Goal: Information Seeking & Learning: Learn about a topic

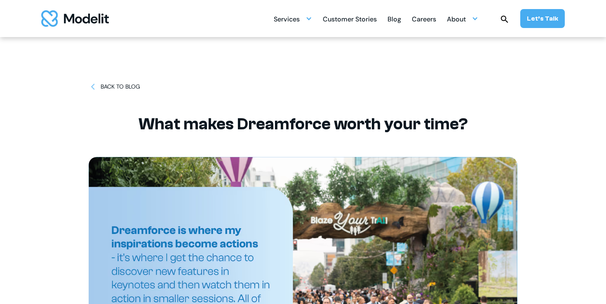
click at [400, 26] on div "Blog" at bounding box center [395, 20] width 14 height 16
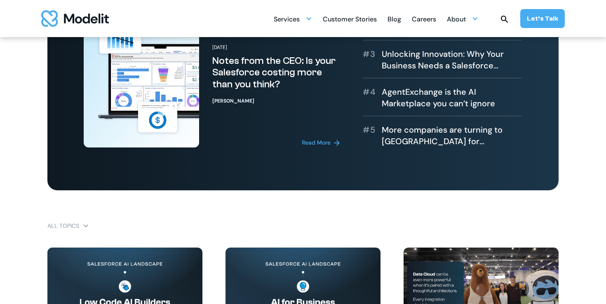
scroll to position [456, 0]
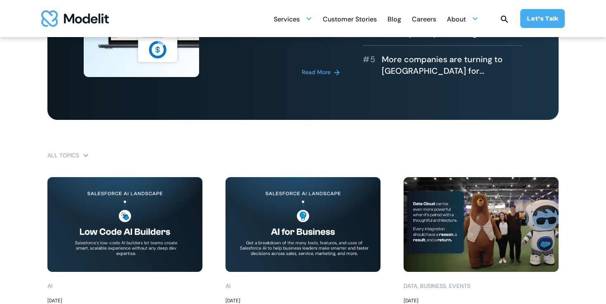
click at [159, 212] on img at bounding box center [124, 224] width 155 height 95
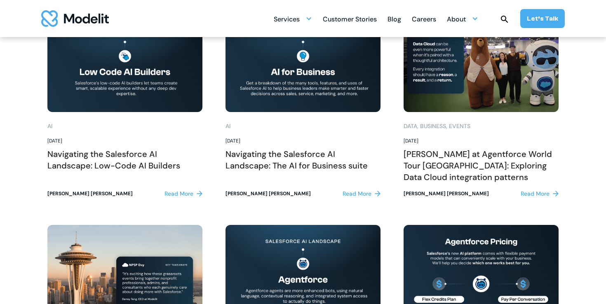
click at [535, 195] on div "Read More" at bounding box center [535, 194] width 29 height 9
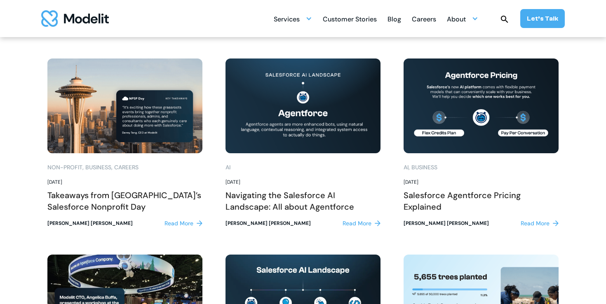
scroll to position [783, 0]
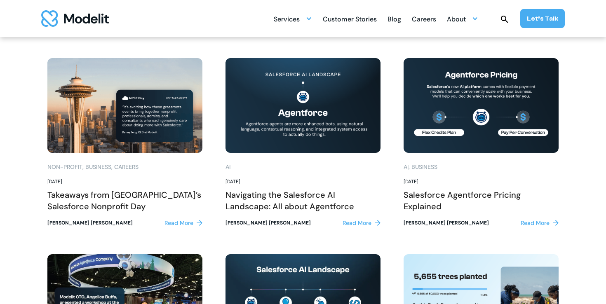
click at [178, 224] on div "Read More" at bounding box center [179, 223] width 29 height 9
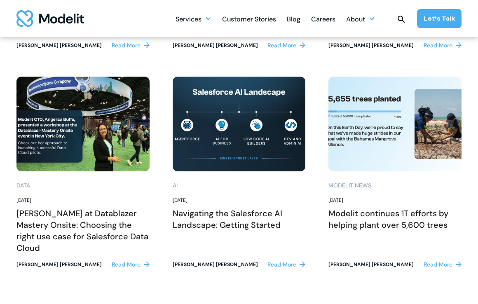
scroll to position [1106, 0]
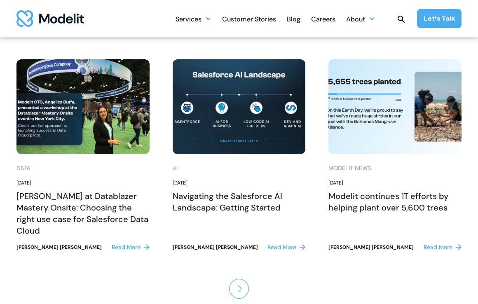
click at [243, 279] on img "Next Page" at bounding box center [239, 289] width 20 height 20
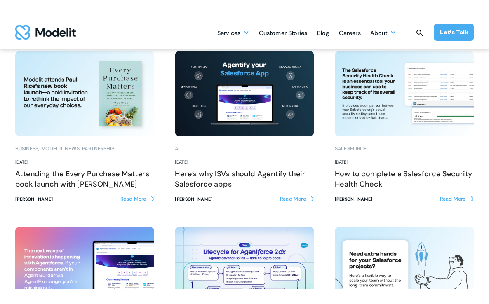
scroll to position [656, 0]
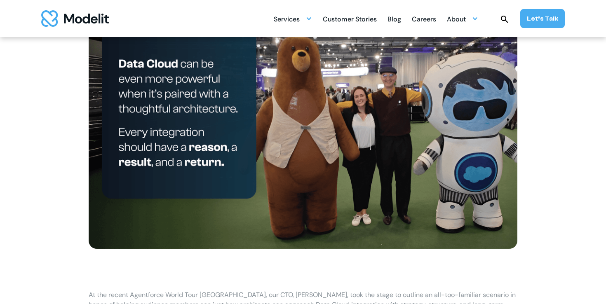
scroll to position [303, 0]
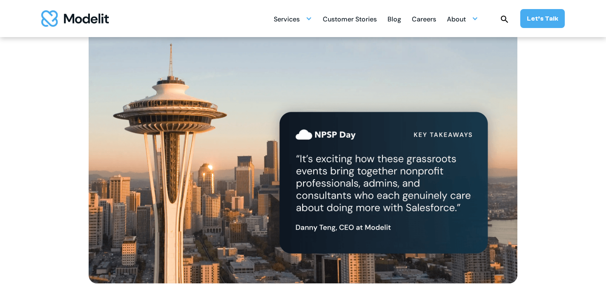
scroll to position [152, 0]
